Goal: Information Seeking & Learning: Learn about a topic

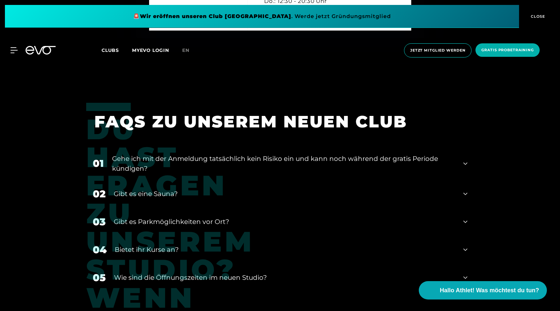
scroll to position [2661, 0]
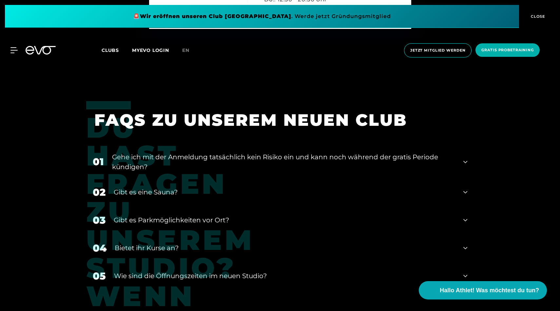
click at [471, 178] on div "02 Gibt es eine Sauna?" at bounding box center [280, 192] width 388 height 28
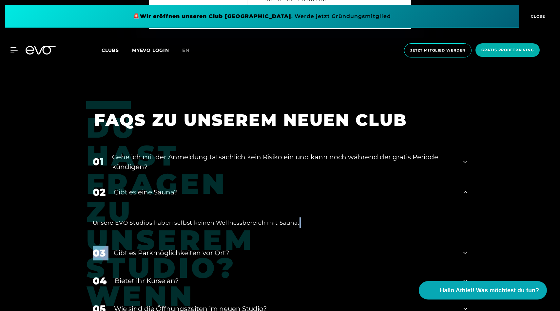
drag, startPoint x: 402, startPoint y: 229, endPoint x: 409, endPoint y: 220, distance: 11.0
click at [409, 220] on div "01 Gehe ich mit der Anmeldung tatsächlich kein Risiko ein und kann noch während…" at bounding box center [280, 250] width 388 height 210
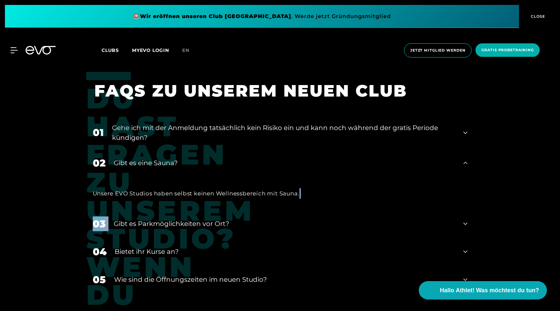
scroll to position [2693, 0]
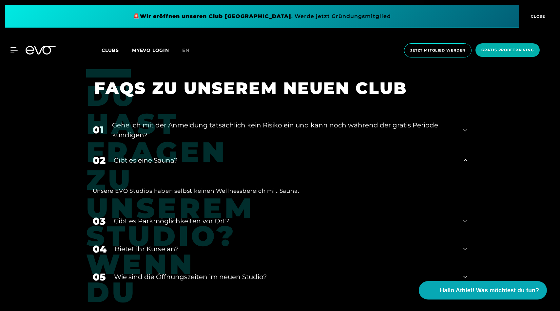
click at [401, 212] on div "03 Gibt es Parkmöglichkeiten vor Ort?" at bounding box center [280, 221] width 388 height 28
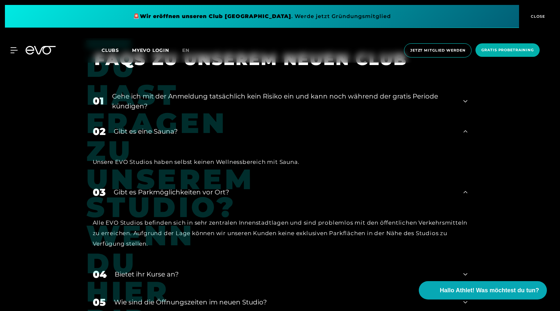
scroll to position [2722, 0]
click at [305, 269] on div "Bietet ihr Kurse an?" at bounding box center [285, 274] width 341 height 10
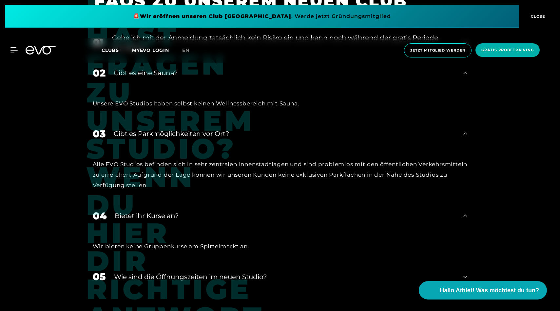
scroll to position [2789, 0]
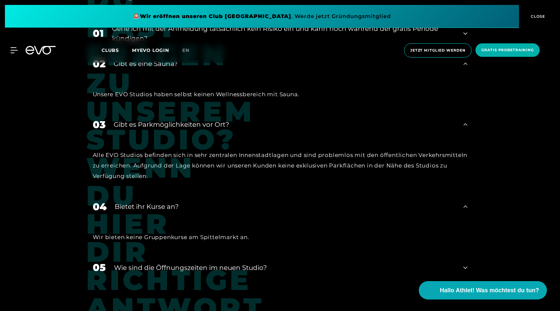
click at [305, 262] on div "​Wie sind die Öffnungszeiten im neuen Studio?" at bounding box center [285, 267] width 342 height 10
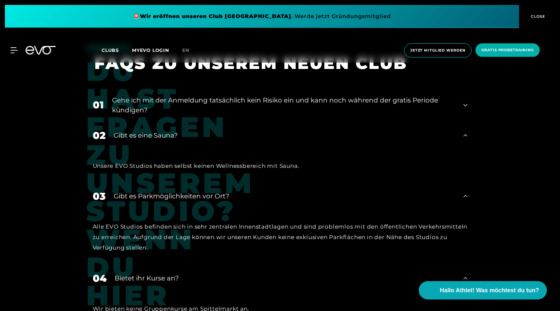
scroll to position [2679, 0]
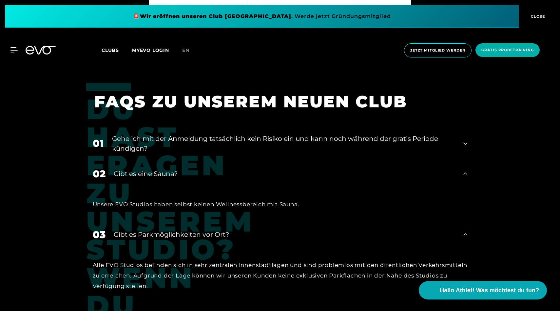
click at [247, 133] on div "Gehe ich mit der Anmeldung tatsächlich kein Risiko ein und kann noch während de…" at bounding box center [284, 143] width 344 height 20
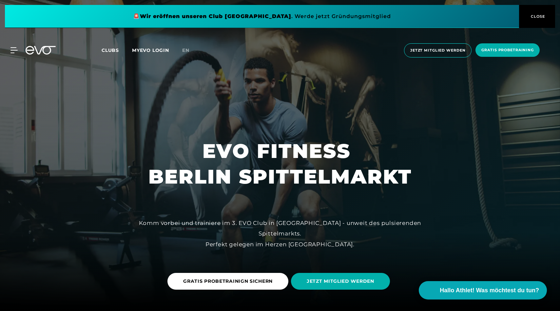
scroll to position [0, 0]
click at [534, 18] on span "CLOSE" at bounding box center [538, 16] width 16 height 6
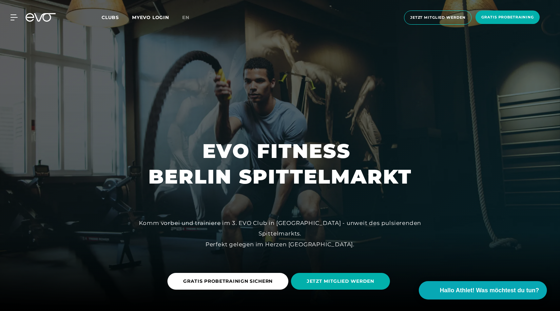
click at [112, 18] on span "Clubs" at bounding box center [110, 17] width 17 height 6
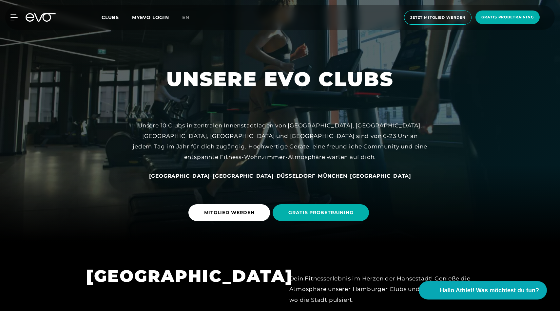
scroll to position [69, 0]
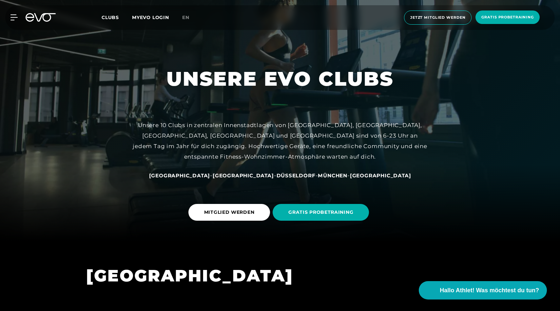
click at [239, 177] on span "[GEOGRAPHIC_DATA]" at bounding box center [243, 175] width 61 height 6
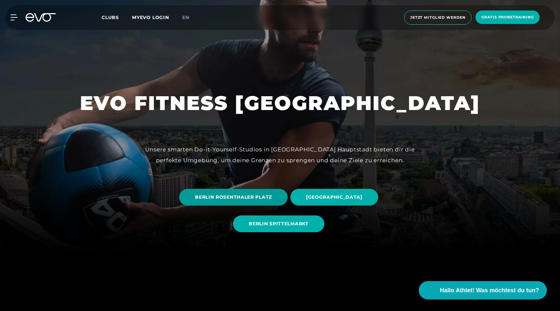
scroll to position [59, 0]
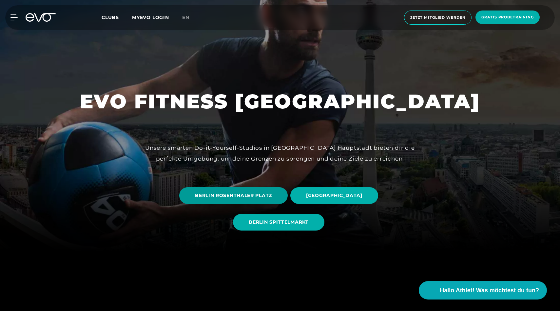
click at [261, 194] on span "BERLIN ROSENTHALER PLATZ" at bounding box center [233, 195] width 77 height 7
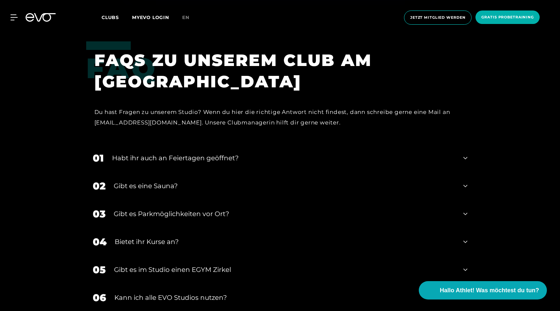
scroll to position [2529, 0]
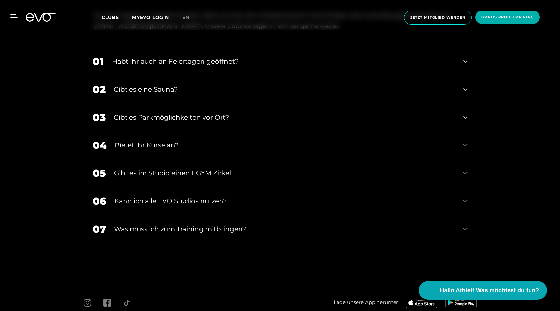
click at [376, 86] on div "Gibt es eine Sauna?" at bounding box center [285, 89] width 342 height 10
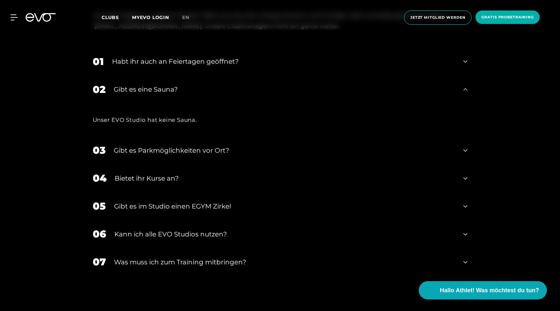
click at [376, 86] on div "Gibt es eine Sauna?" at bounding box center [285, 89] width 342 height 10
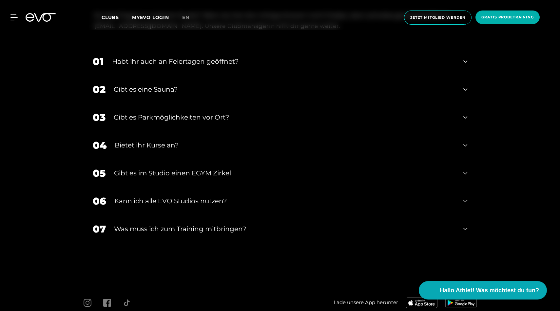
click at [362, 116] on div "Gibt es Parkmöglichkeiten vor Ort?" at bounding box center [285, 117] width 342 height 10
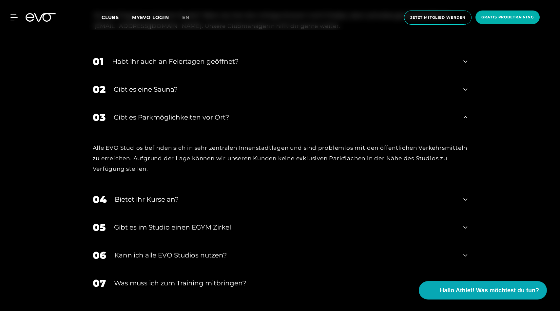
click at [365, 114] on div "Gibt es Parkmöglichkeiten vor Ort?" at bounding box center [285, 117] width 342 height 10
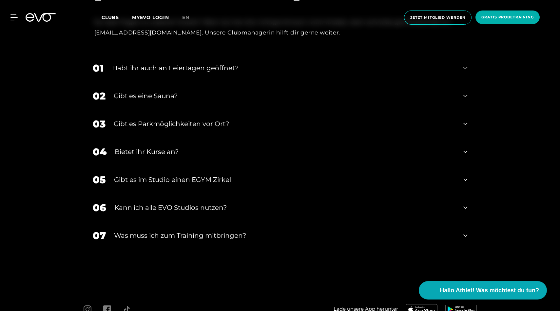
scroll to position [2522, 0]
click at [360, 57] on div "01 Habt ihr auch an Feiertagen geöffnet?" at bounding box center [280, 68] width 388 height 28
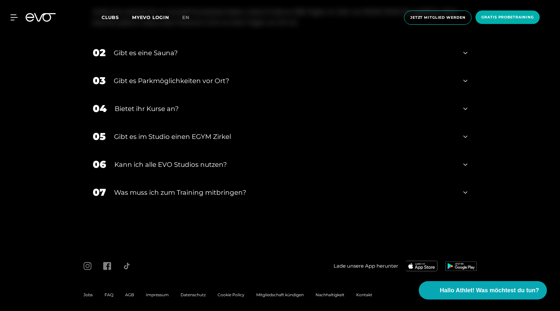
scroll to position [2608, 0]
